Goal: Complete application form

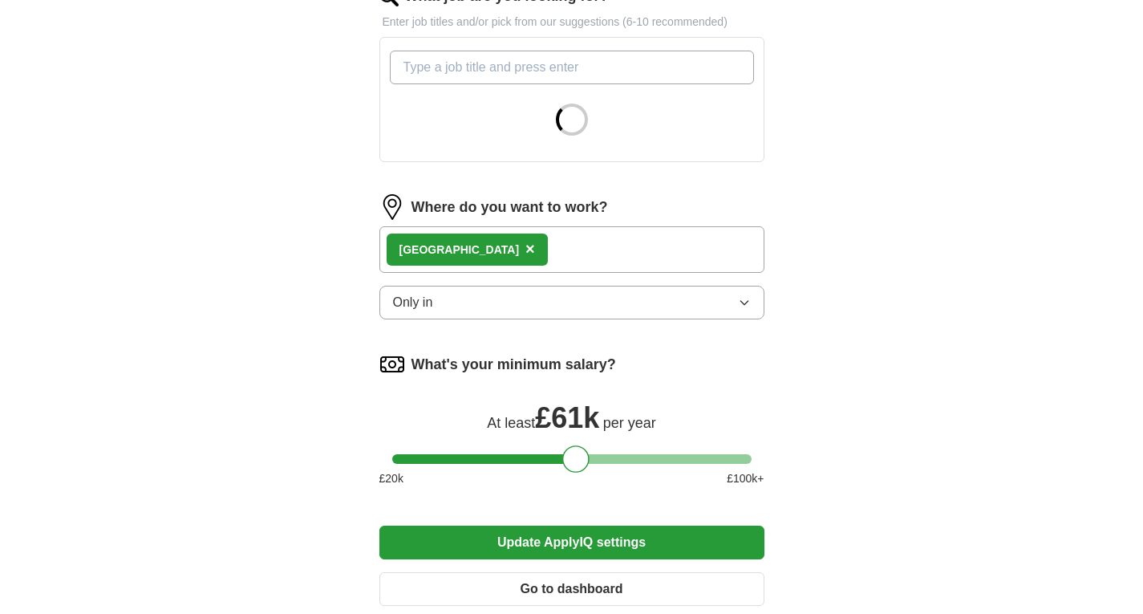
scroll to position [562, 0]
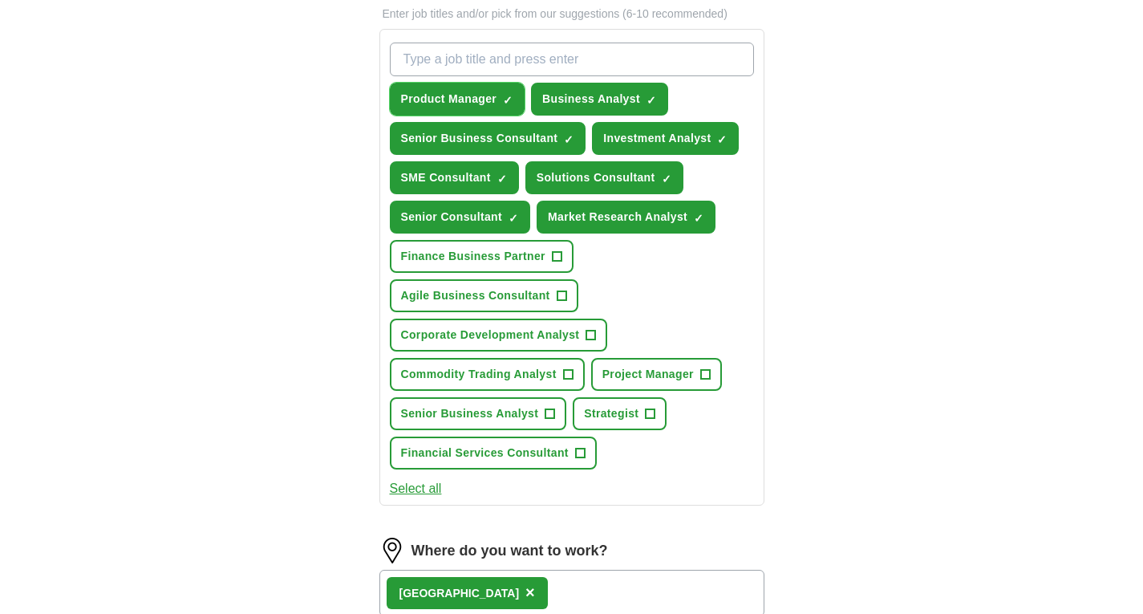
click at [517, 95] on button "Product Manager ✓ ×" at bounding box center [458, 99] width 136 height 33
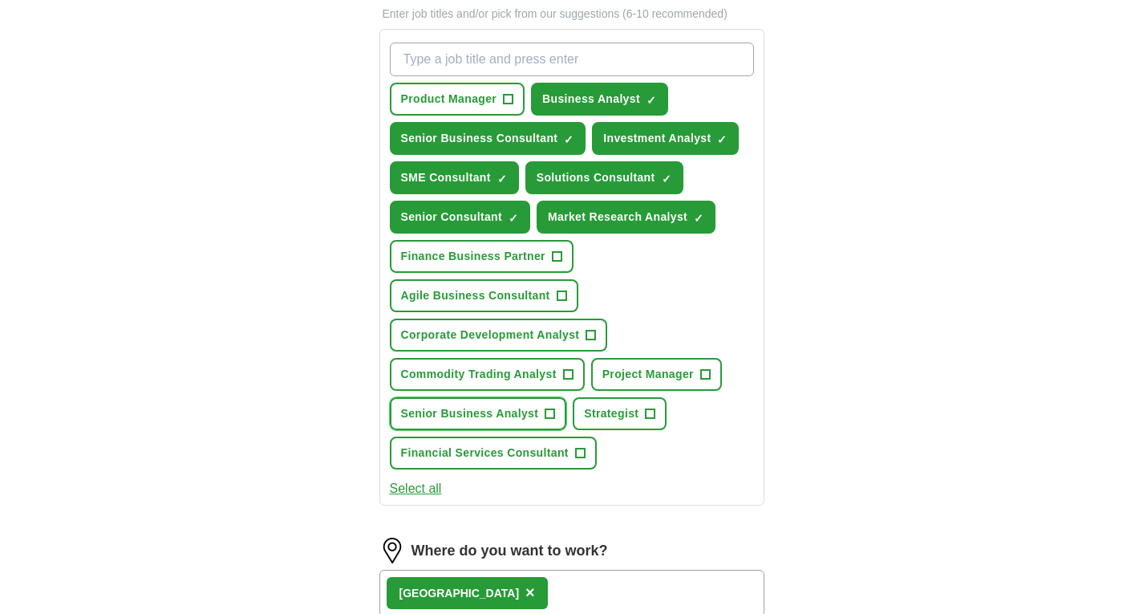
click at [559, 411] on button "Senior Business Analyst +" at bounding box center [478, 413] width 177 height 33
click at [568, 372] on span "+" at bounding box center [568, 374] width 10 height 13
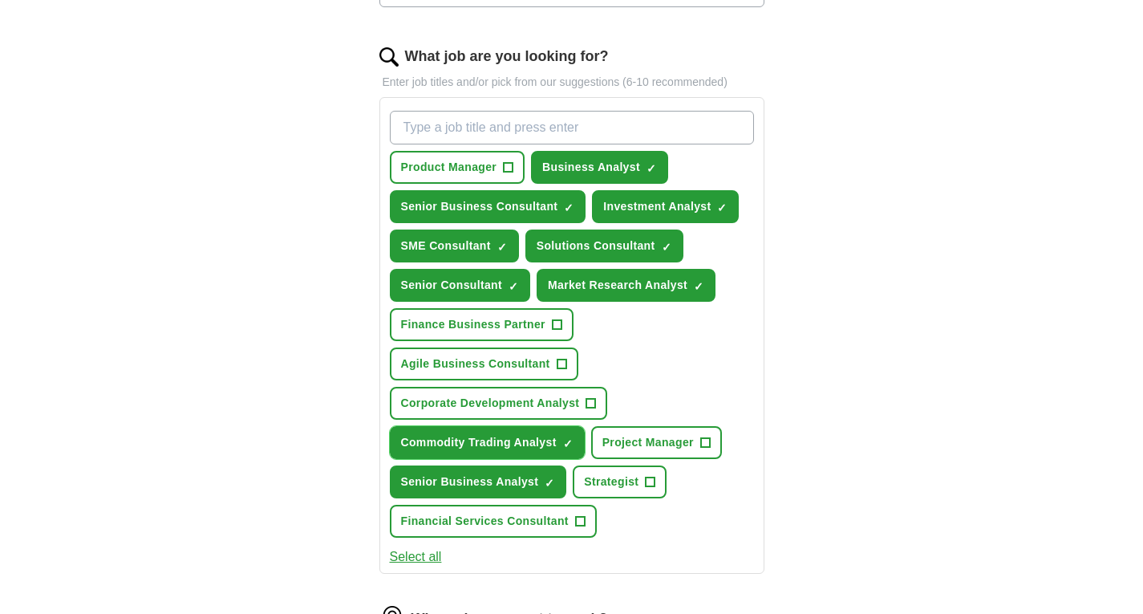
scroll to position [401, 0]
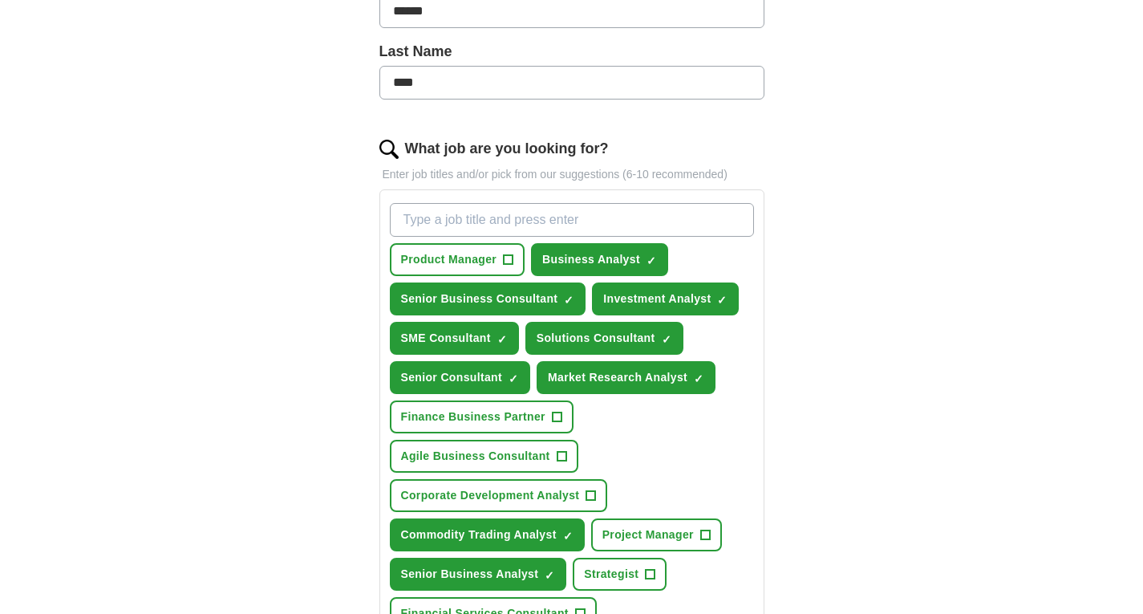
click at [540, 218] on input "What job are you looking for?" at bounding box center [572, 220] width 364 height 34
type input "business analyst"
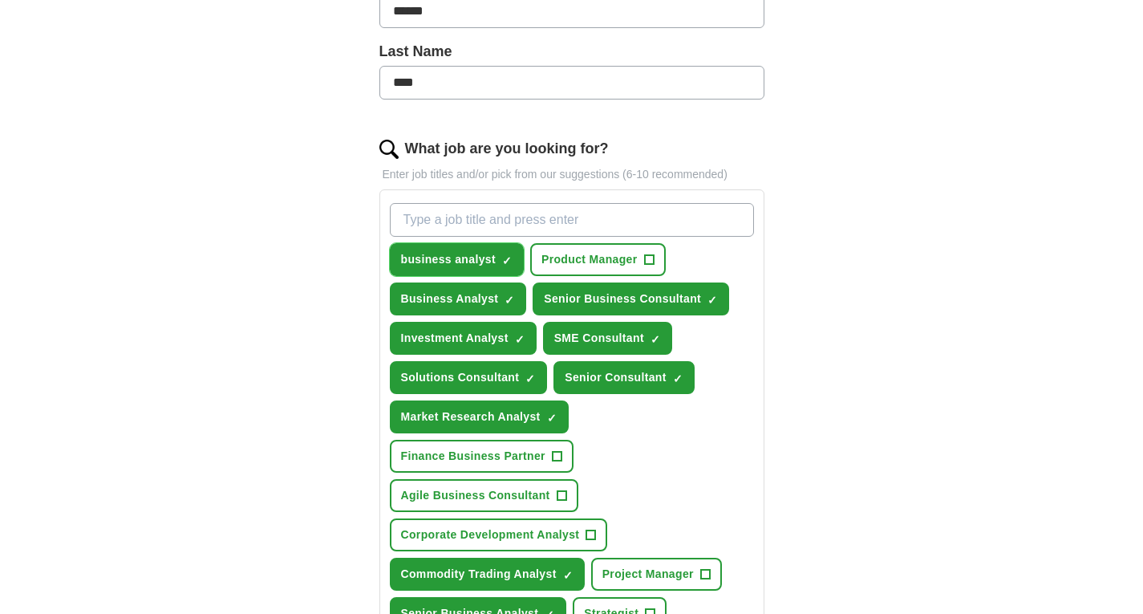
click at [0, 0] on span "×" at bounding box center [0, 0] width 0 height 0
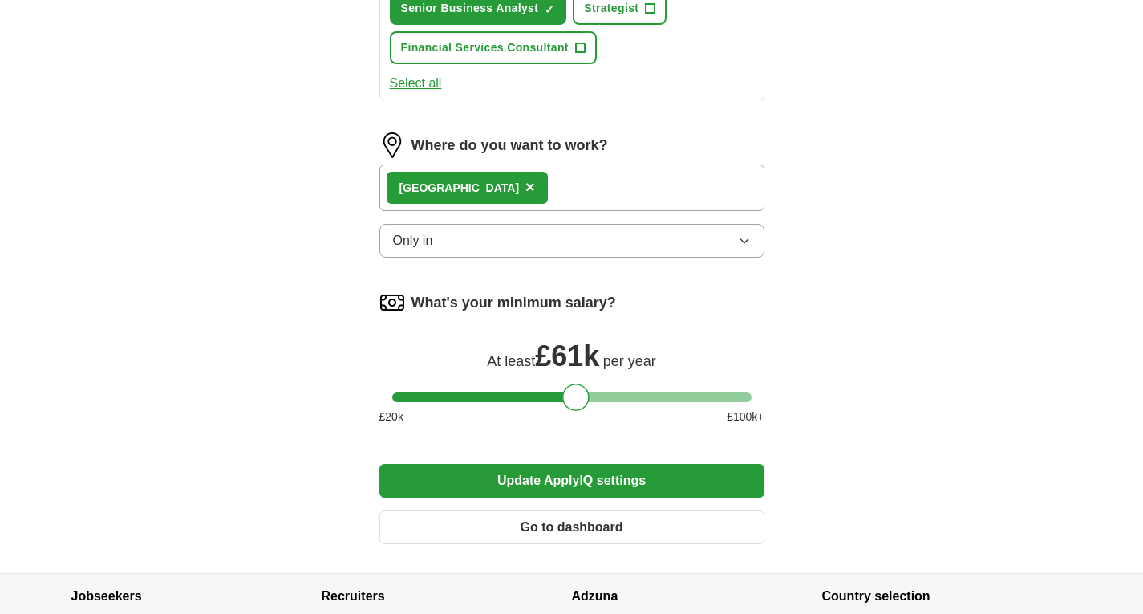
scroll to position [1043, 0]
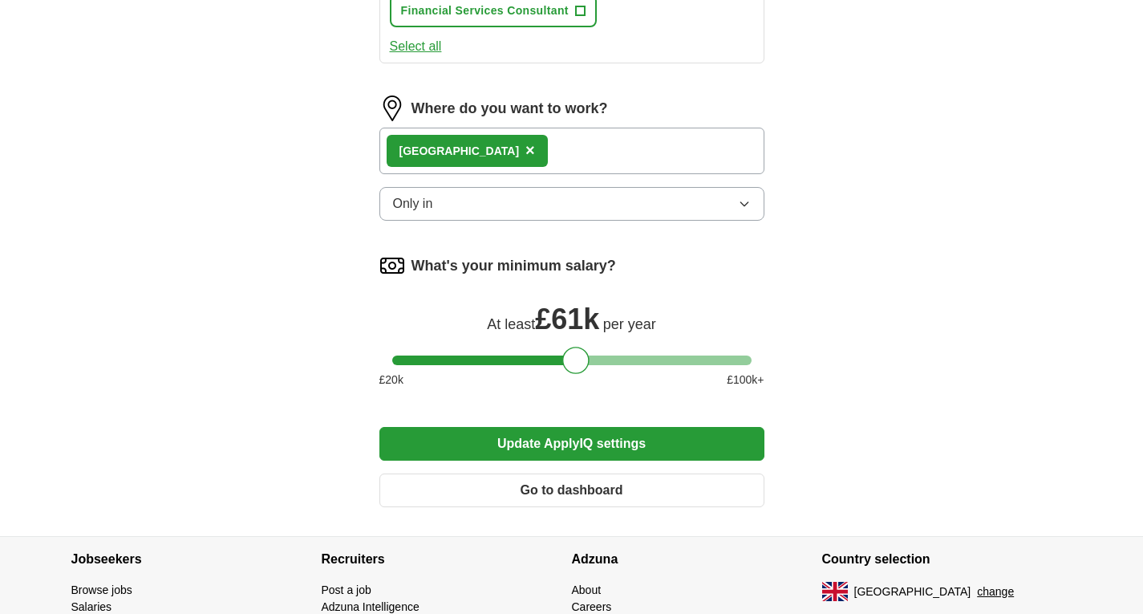
click at [600, 151] on div "London ×" at bounding box center [571, 151] width 385 height 47
click at [546, 139] on div "London ×" at bounding box center [571, 151] width 385 height 47
click at [525, 153] on div "London ×" at bounding box center [571, 151] width 385 height 47
click at [500, 152] on div "London ×" at bounding box center [571, 151] width 385 height 47
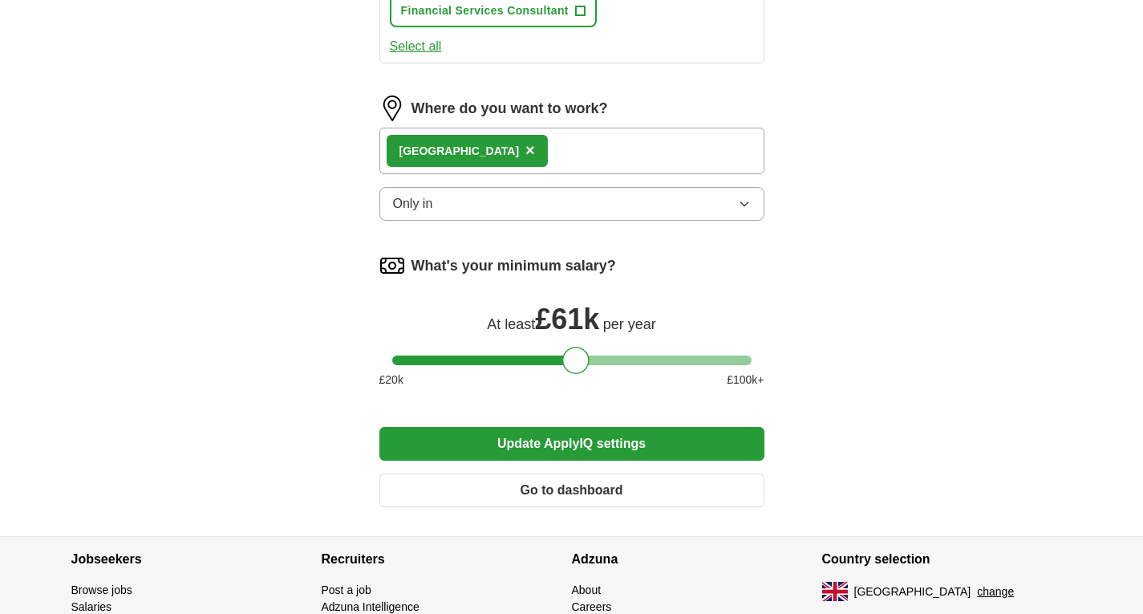
click at [482, 152] on div "London ×" at bounding box center [571, 151] width 385 height 47
drag, startPoint x: 579, startPoint y: 360, endPoint x: 615, endPoint y: 358, distance: 36.2
click at [615, 358] on div at bounding box center [613, 360] width 27 height 27
click at [698, 436] on button "Update ApplyIQ settings" at bounding box center [571, 444] width 385 height 34
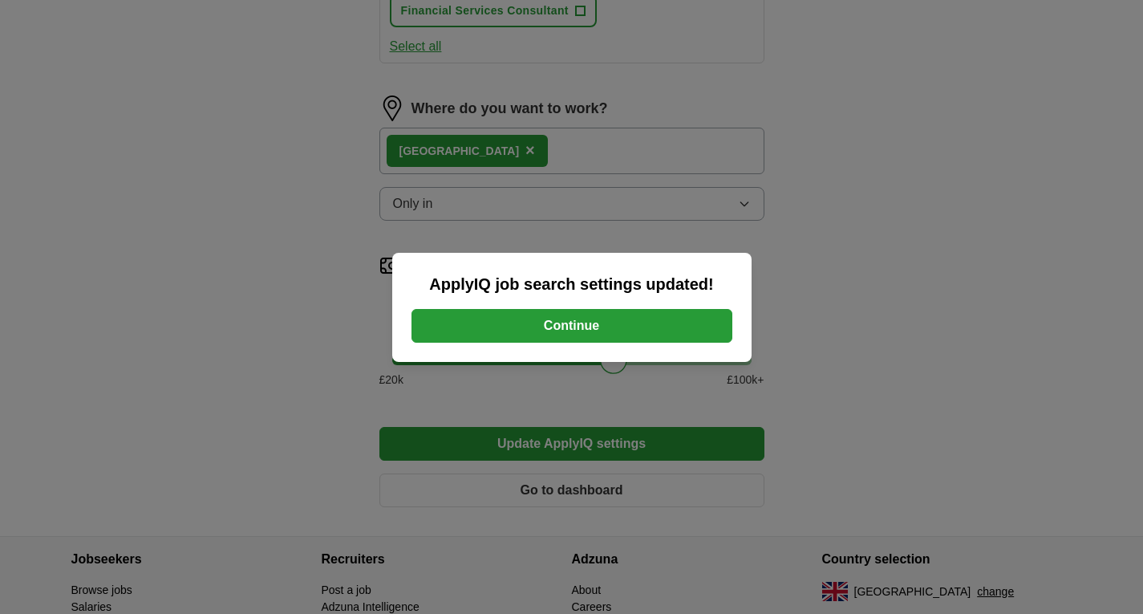
click at [630, 323] on button "Continue" at bounding box center [572, 326] width 321 height 34
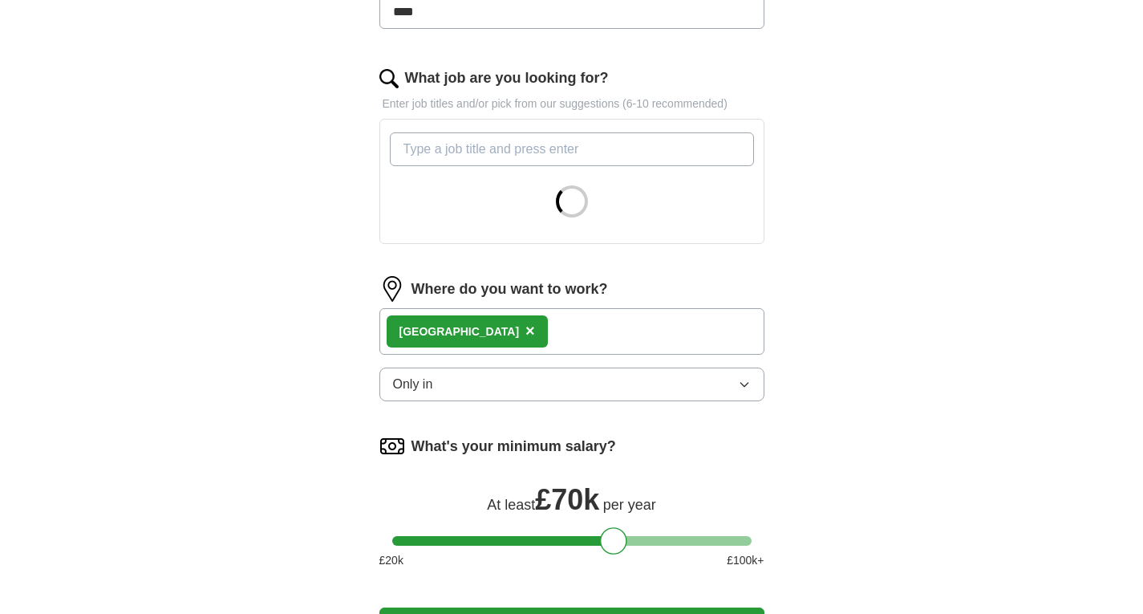
scroll to position [432, 0]
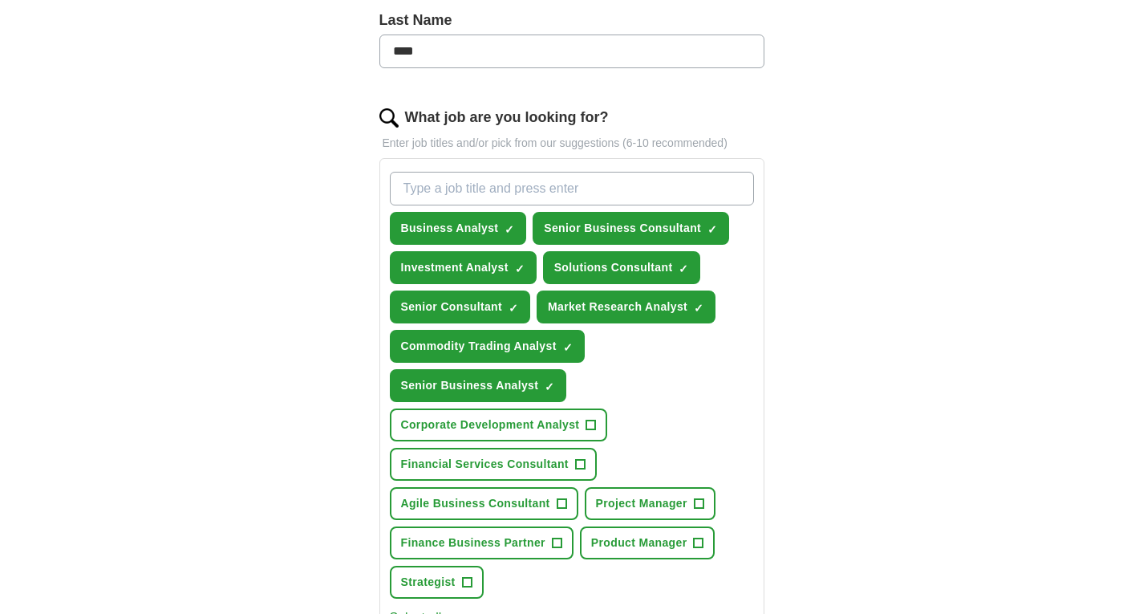
click at [501, 189] on input "What job are you looking for?" at bounding box center [572, 189] width 364 height 34
type input "r"
type input "P"
click at [671, 259] on span "Solutions Consultant" at bounding box center [613, 267] width 119 height 17
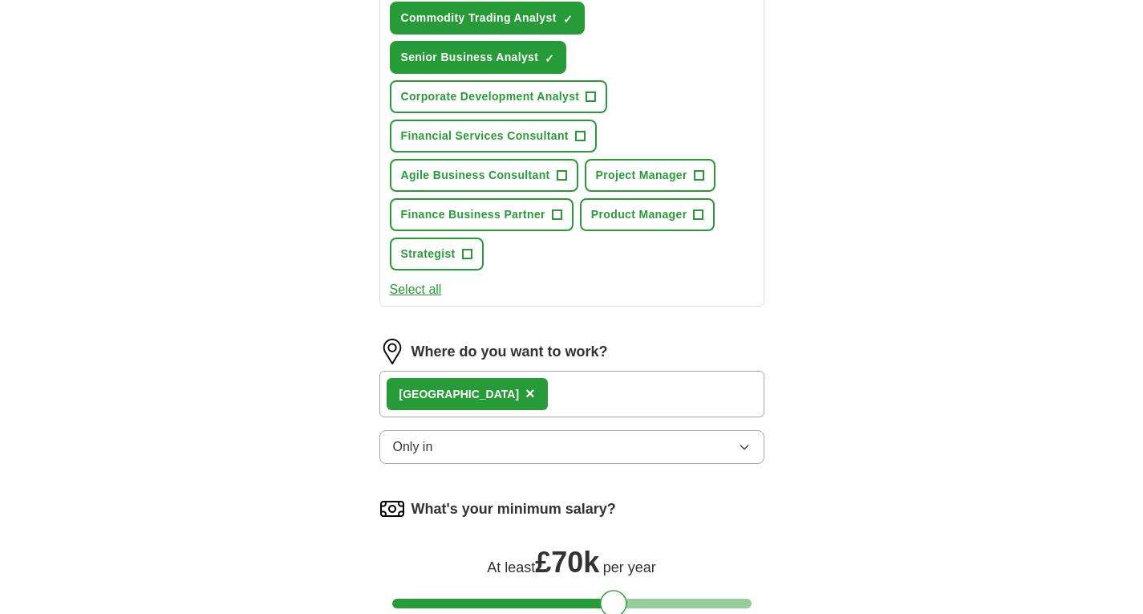
scroll to position [994, 0]
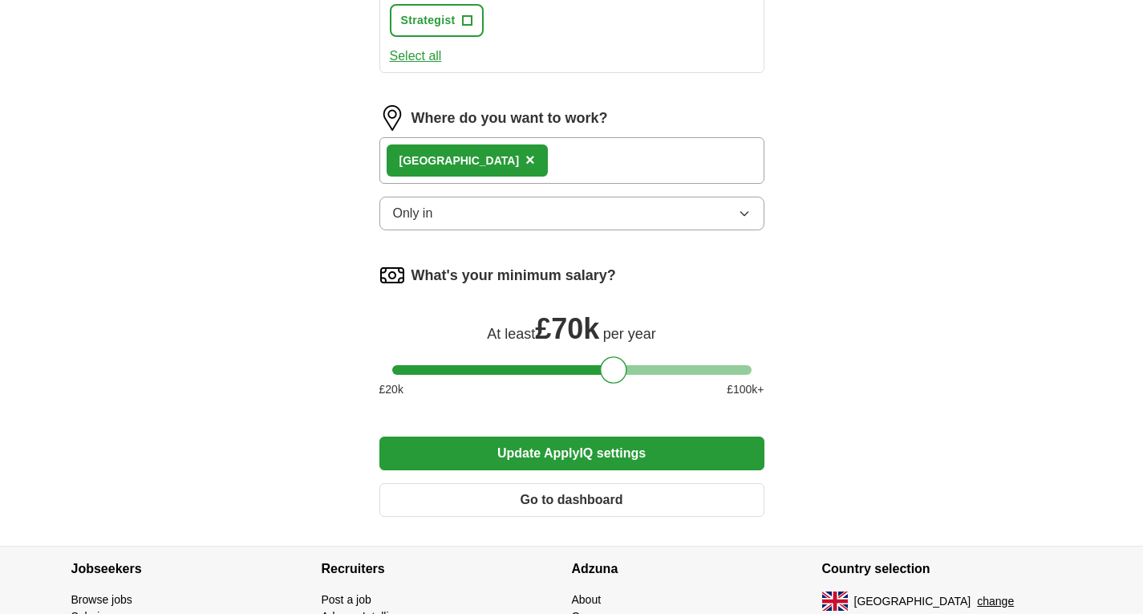
click at [684, 445] on button "Update ApplyIQ settings" at bounding box center [571, 453] width 385 height 34
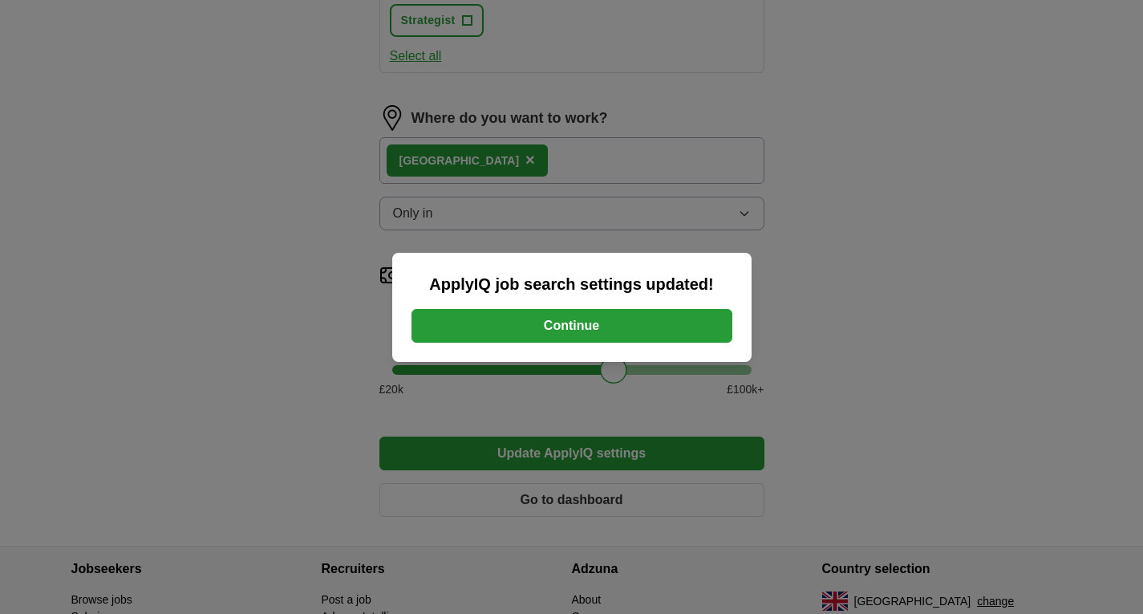
click at [681, 332] on button "Continue" at bounding box center [572, 326] width 321 height 34
